Goal: Information Seeking & Learning: Learn about a topic

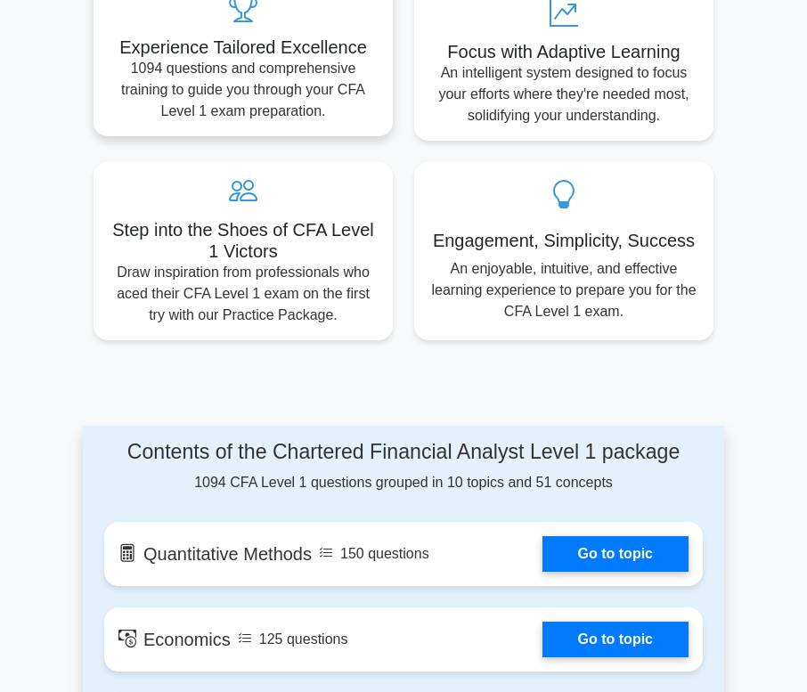
scroll to position [1184, 0]
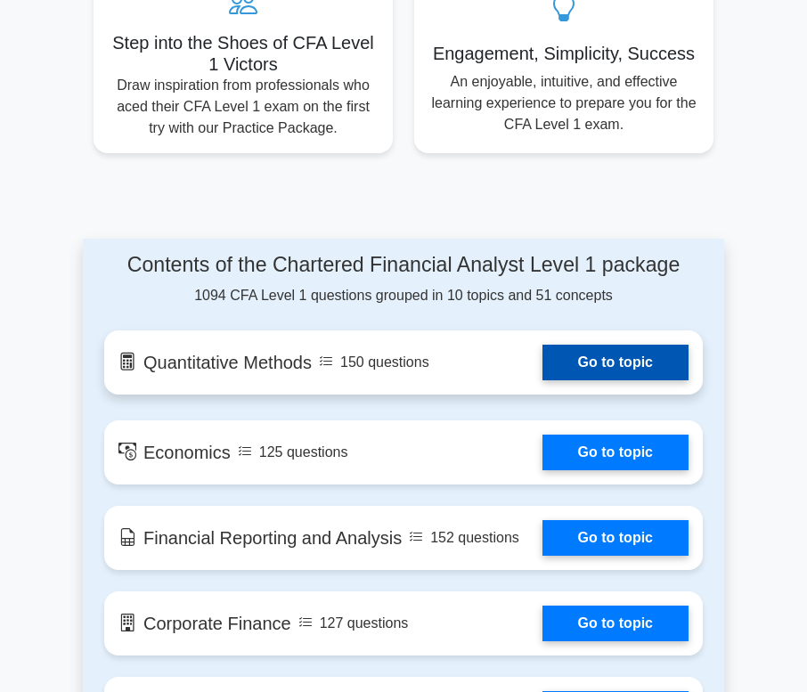
click at [543, 345] on link "Go to topic" at bounding box center [615, 363] width 146 height 36
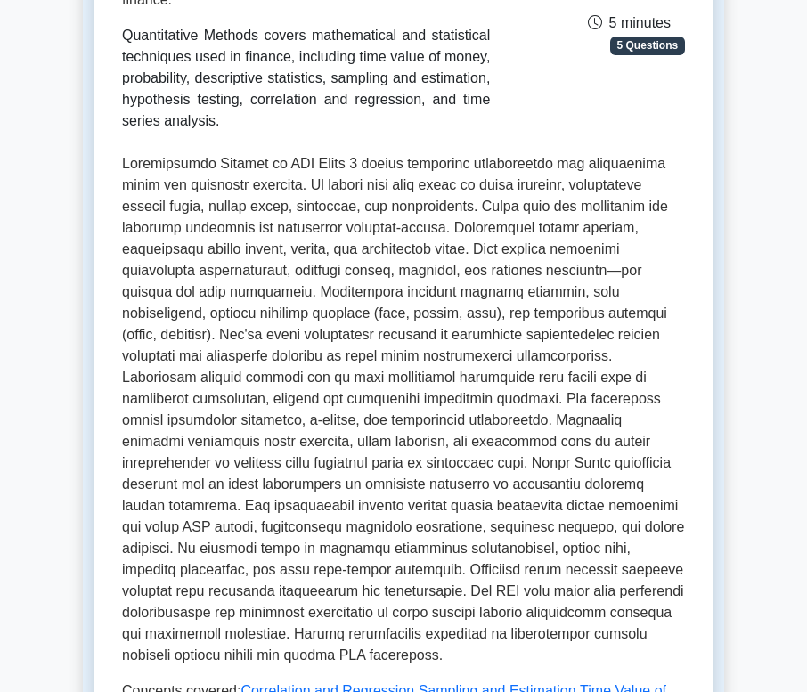
scroll to position [723, 0]
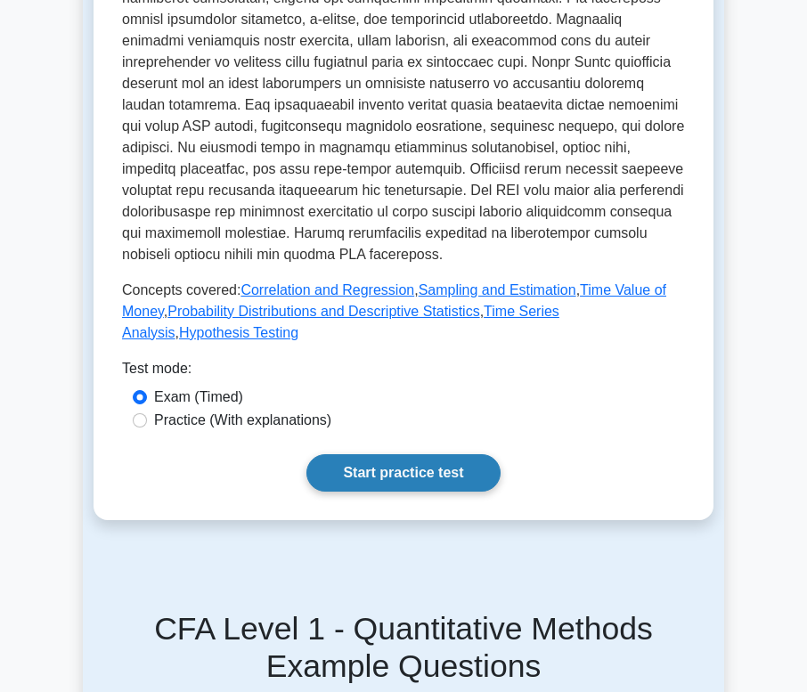
click at [443, 454] on link "Start practice test" at bounding box center [402, 472] width 193 height 37
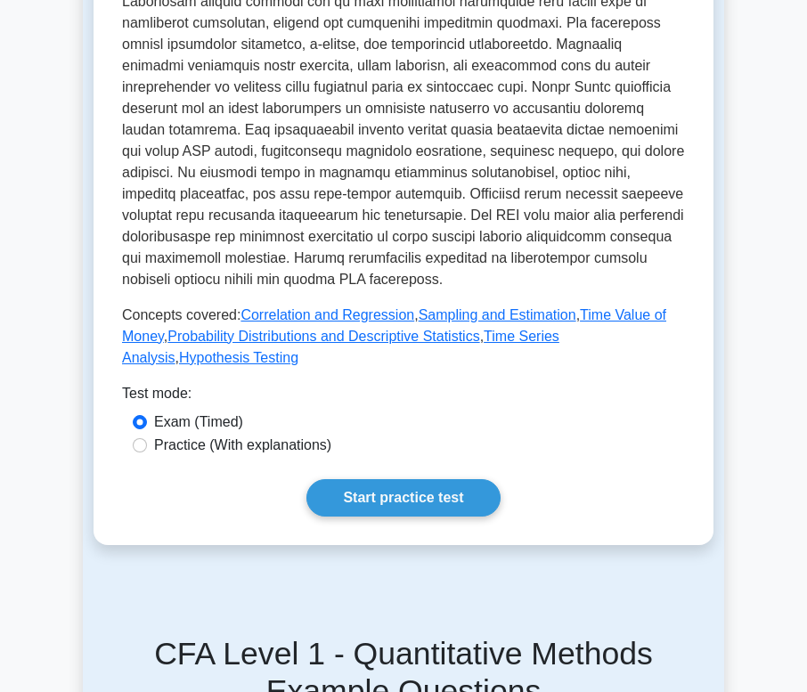
scroll to position [695, 0]
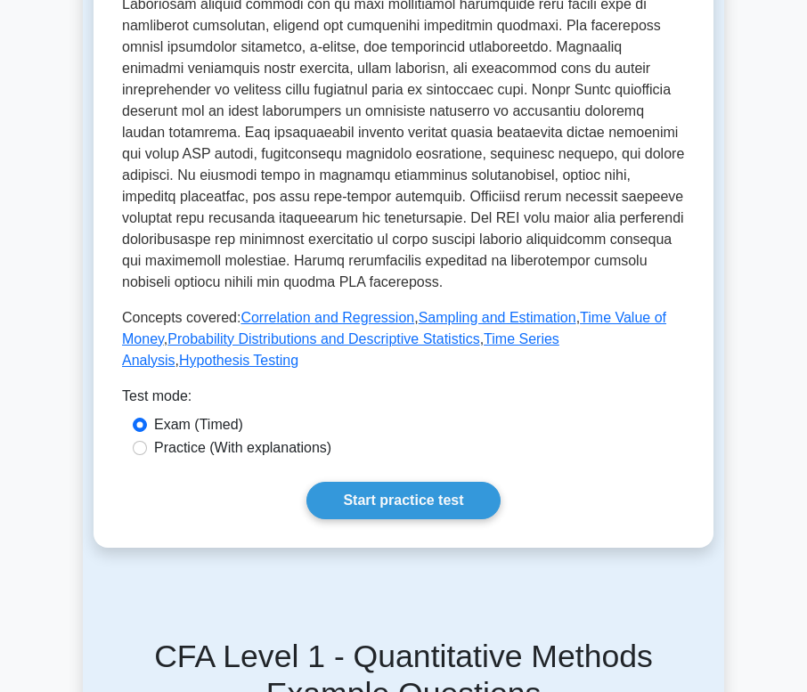
click at [267, 437] on label "Practice (With explanations)" at bounding box center [242, 447] width 177 height 21
click at [147, 441] on input "Practice (With explanations)" at bounding box center [140, 448] width 14 height 14
radio input "true"
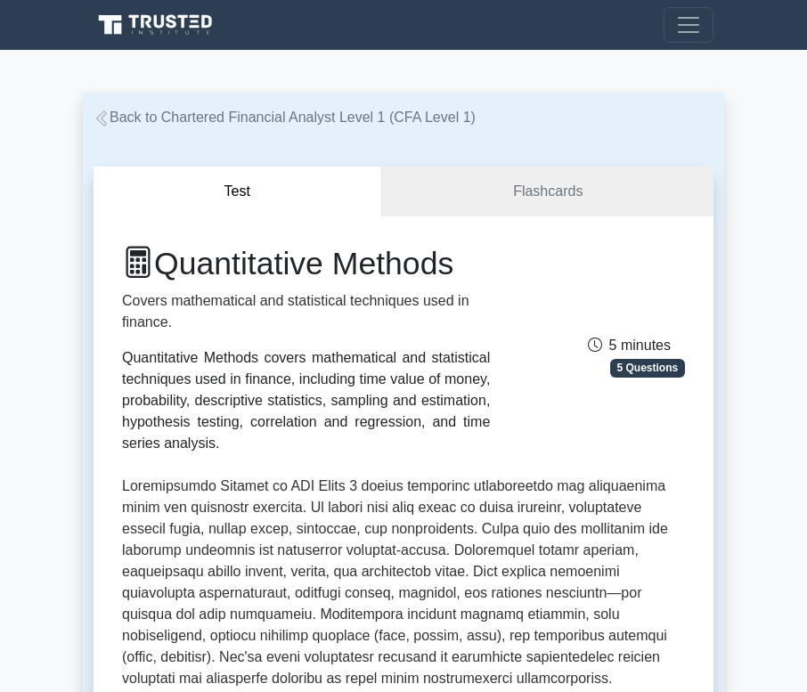
scroll to position [0, 0]
click at [541, 173] on link "Flashcards" at bounding box center [547, 192] width 331 height 51
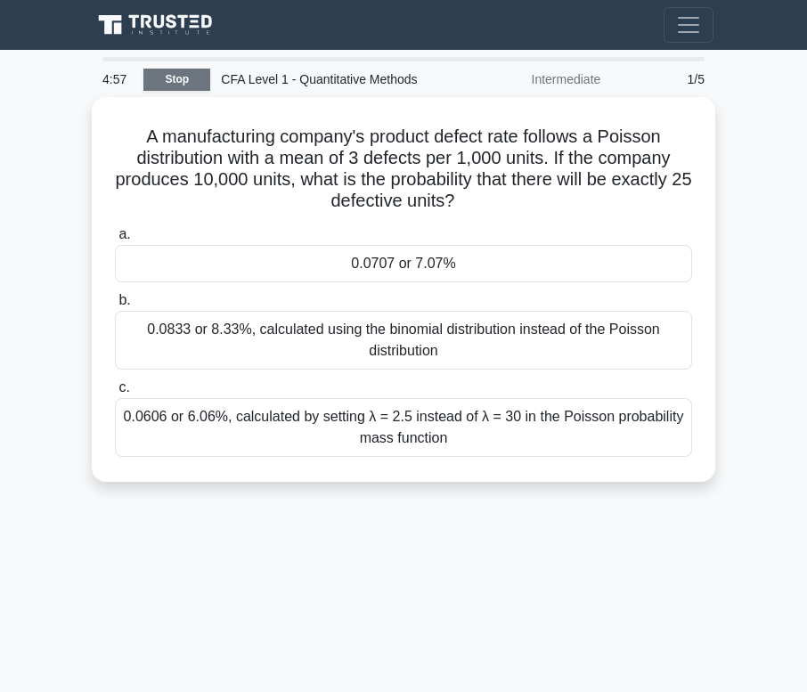
click at [169, 86] on link "Stop" at bounding box center [176, 80] width 67 height 22
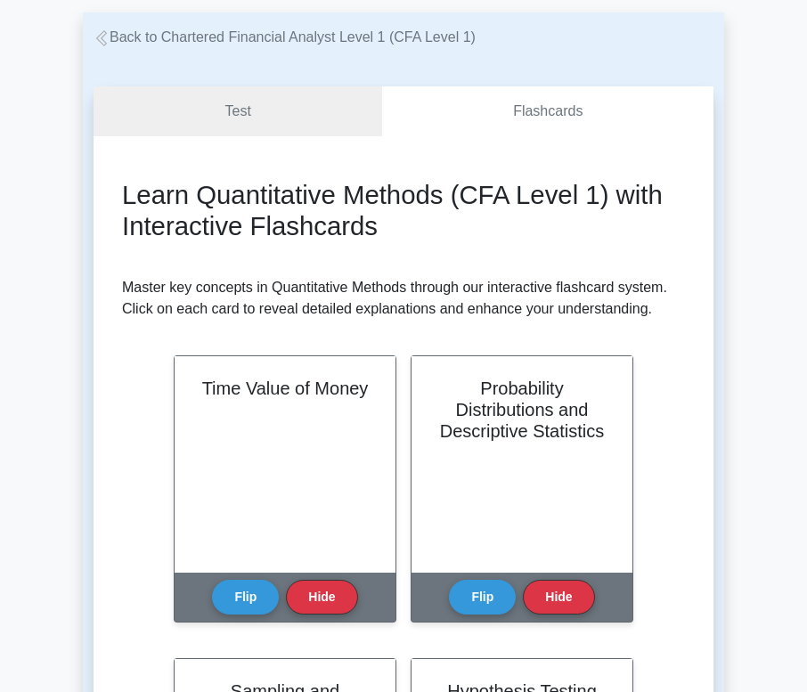
scroll to position [83, 0]
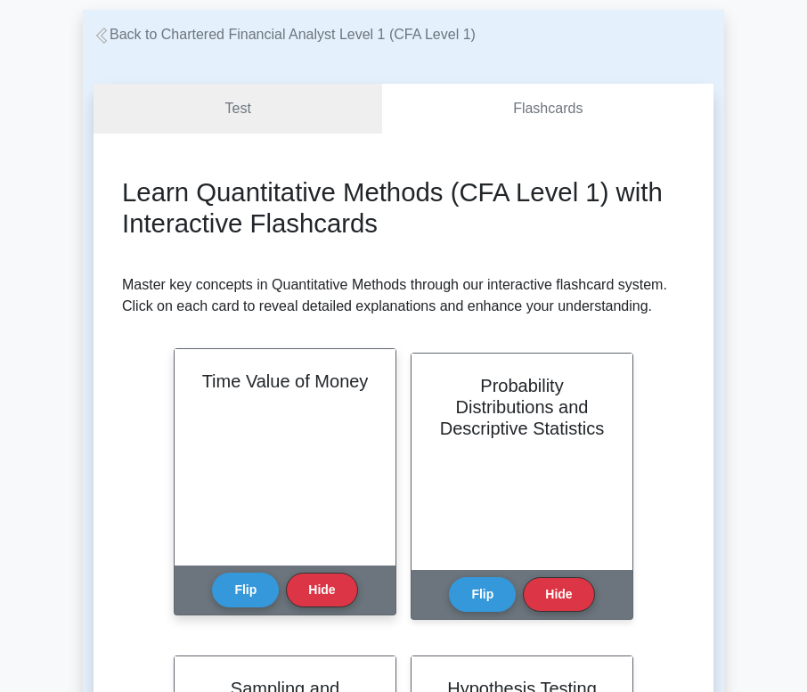
click at [295, 472] on div "Time Value of Money" at bounding box center [285, 457] width 221 height 216
click at [242, 593] on button "Flip" at bounding box center [245, 589] width 67 height 35
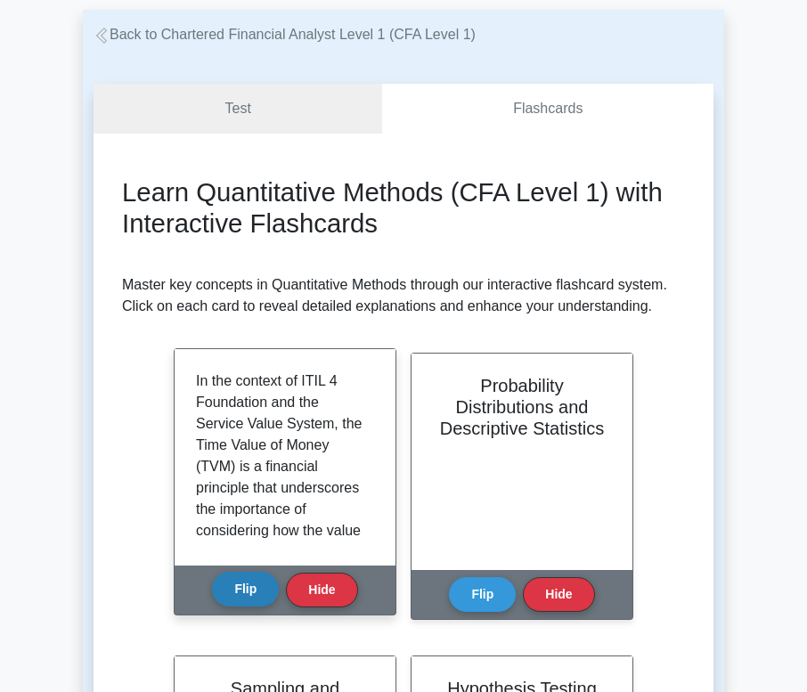
click at [244, 585] on button "Flip" at bounding box center [245, 589] width 67 height 35
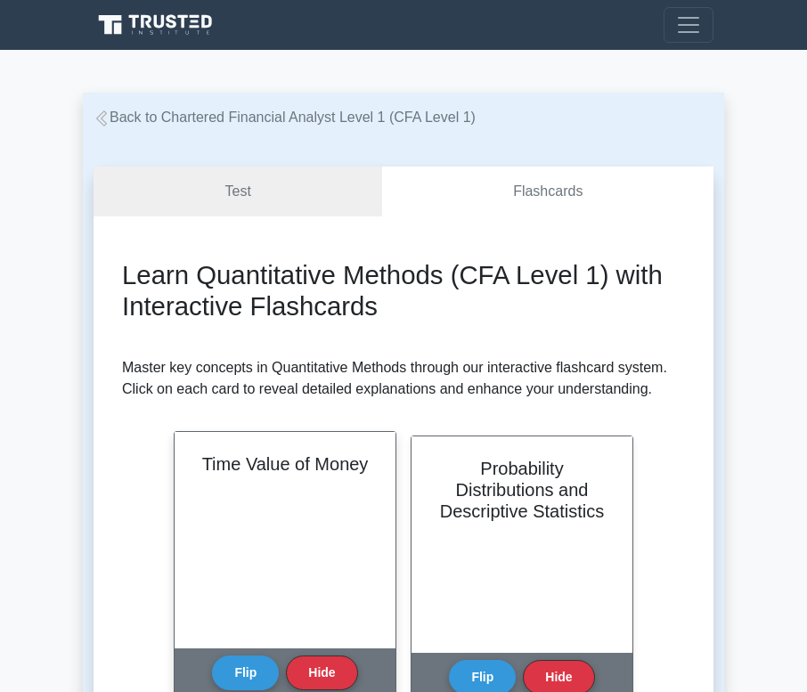
scroll to position [0, 0]
click at [253, 483] on div "Time Value of Money" at bounding box center [285, 540] width 221 height 216
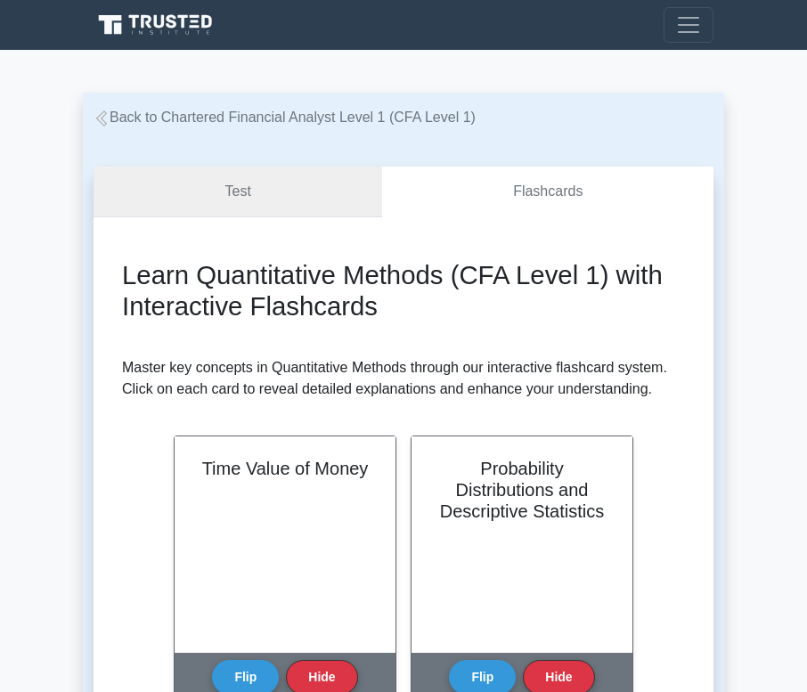
click at [271, 183] on link "Test" at bounding box center [237, 192] width 289 height 51
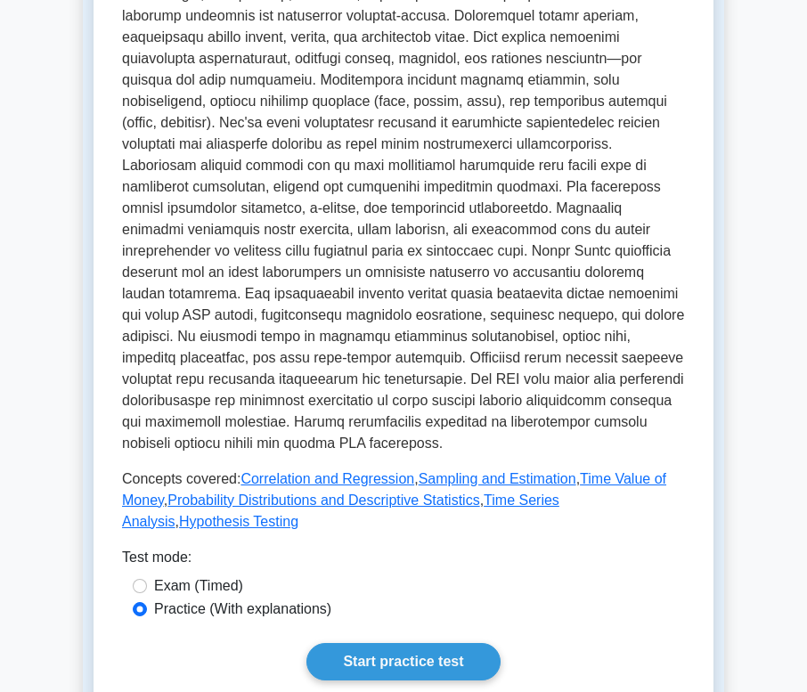
scroll to position [655, 0]
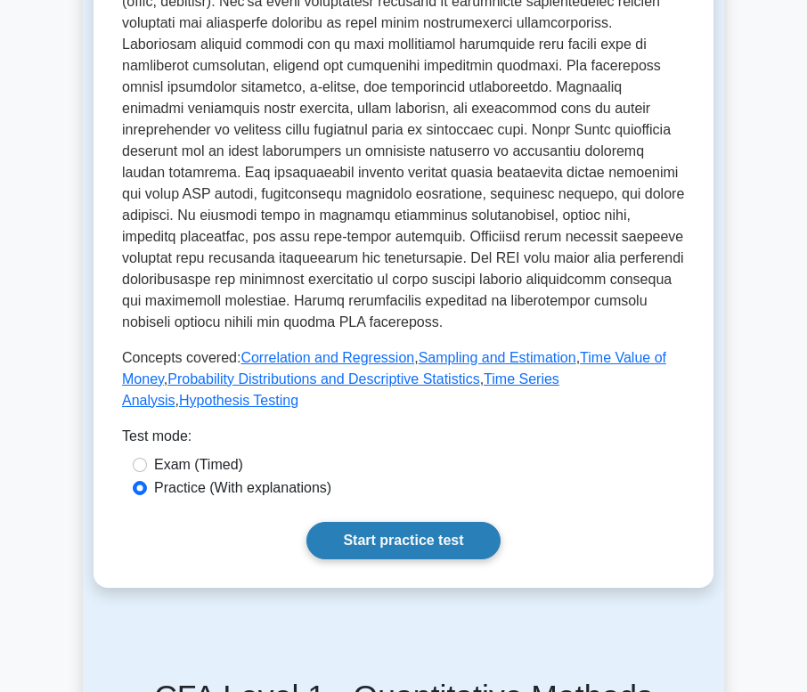
click at [368, 522] on link "Start practice test" at bounding box center [402, 540] width 193 height 37
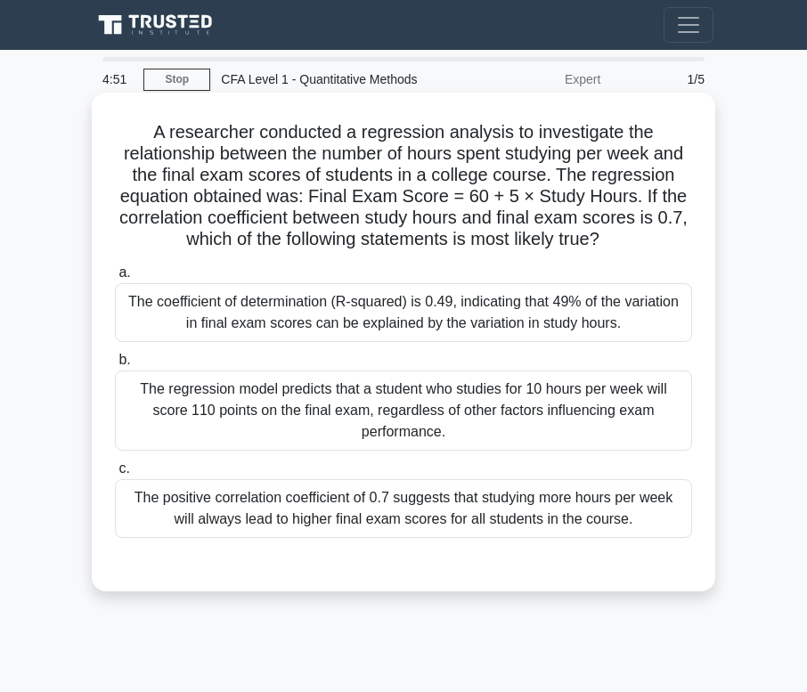
click at [310, 178] on h5 "A researcher conducted a regression analysis to investigate the relationship be…" at bounding box center [403, 186] width 581 height 130
click at [313, 313] on div "The coefficient of determination (R-squared) is 0.49, indicating that 49% of th…" at bounding box center [403, 312] width 577 height 59
click at [115, 279] on input "a. The coefficient of determination (R-squared) is 0.49, indicating that 49% of…" at bounding box center [115, 273] width 0 height 12
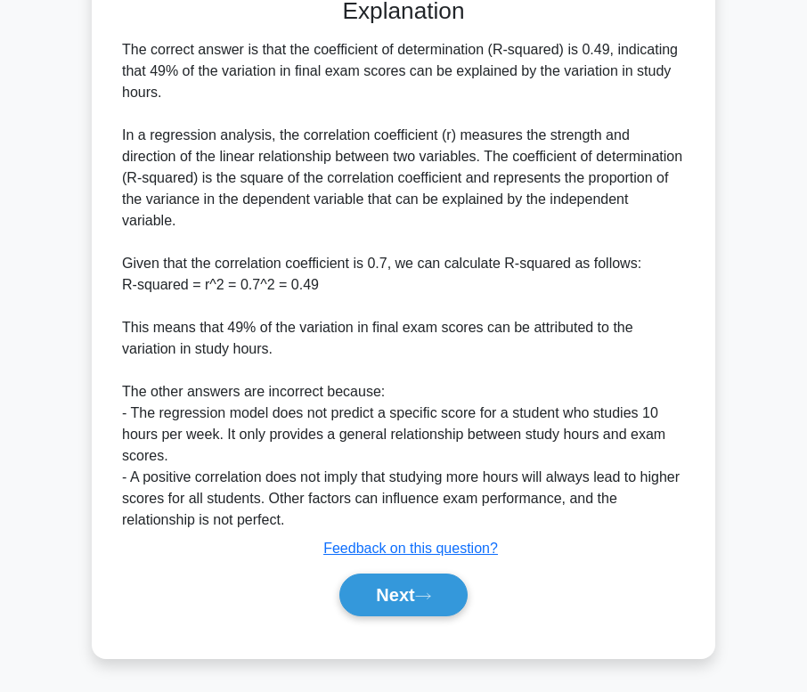
scroll to position [566, 0]
click at [403, 589] on button "Next" at bounding box center [402, 594] width 127 height 43
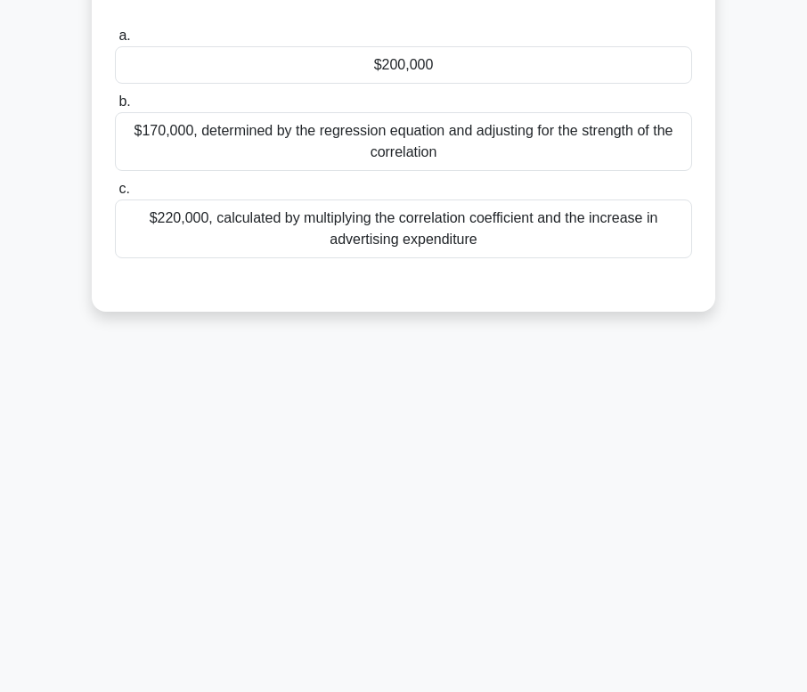
scroll to position [263, 0]
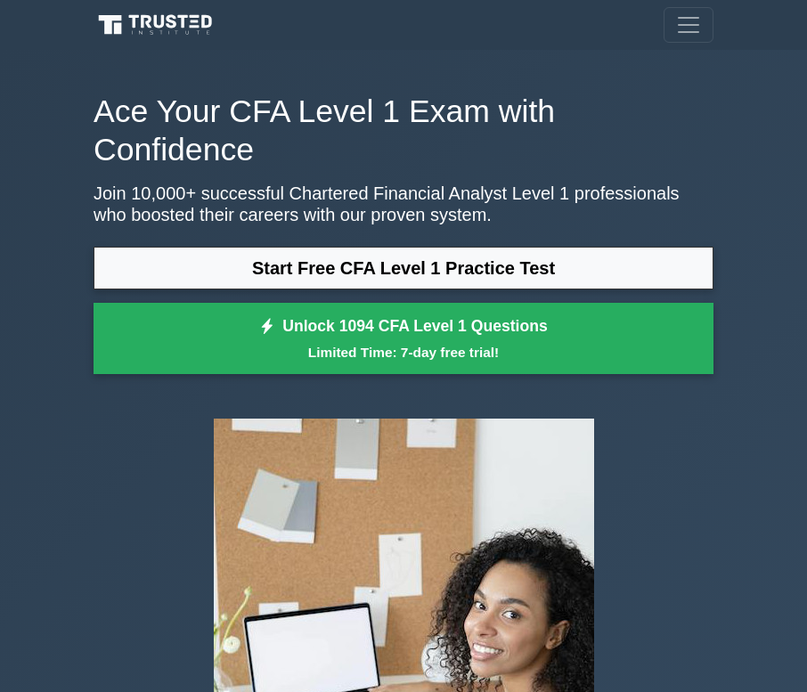
click at [691, 17] on span "Toggle navigation" at bounding box center [688, 25] width 27 height 27
